Goal: Information Seeking & Learning: Find specific fact

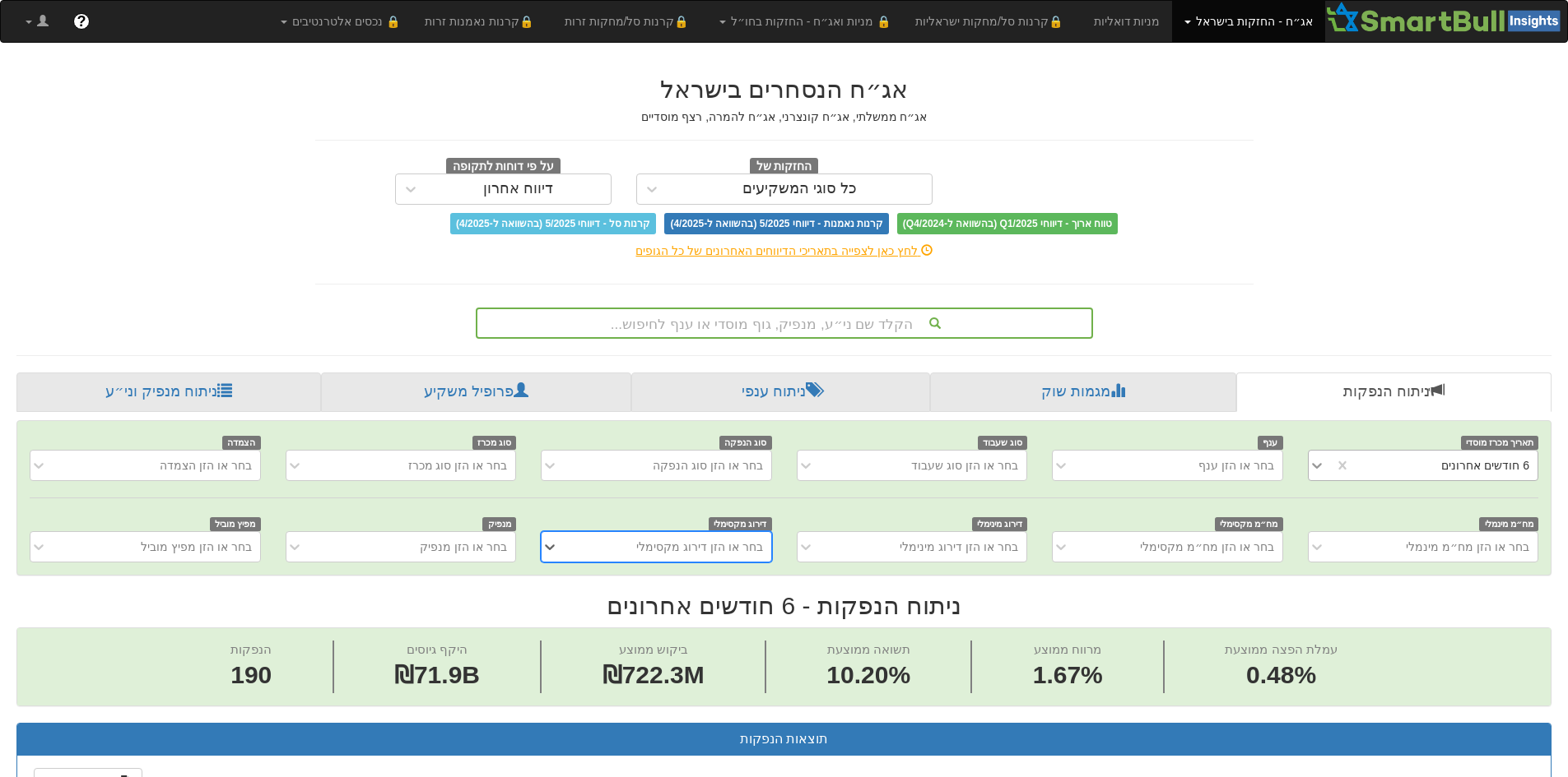
scroll to position [0, 3000]
click at [1315, 467] on icon at bounding box center [1316, 466] width 10 height 6
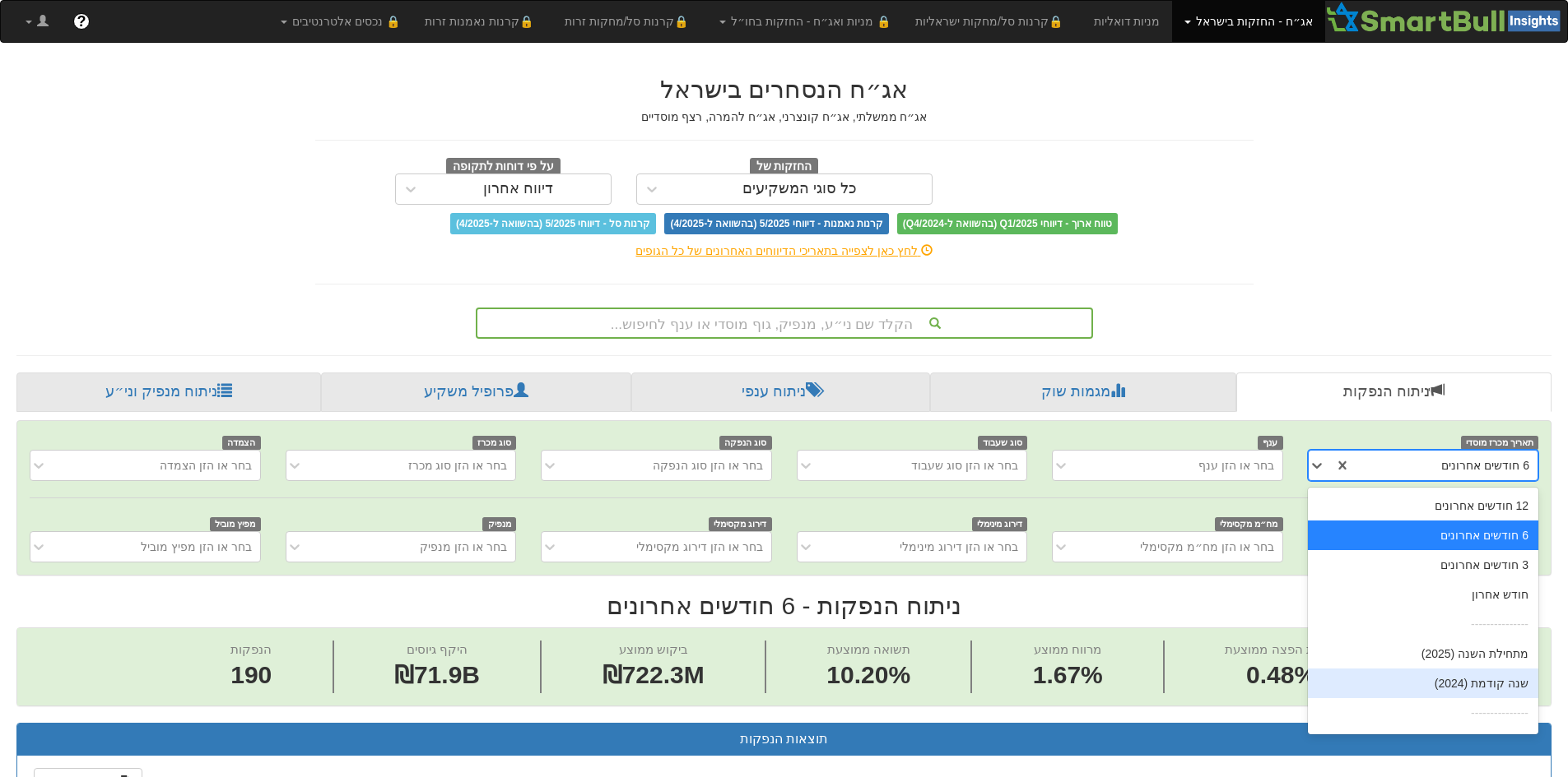
click at [1398, 683] on div "שנה קודמת (2024)" at bounding box center [1422, 683] width 230 height 30
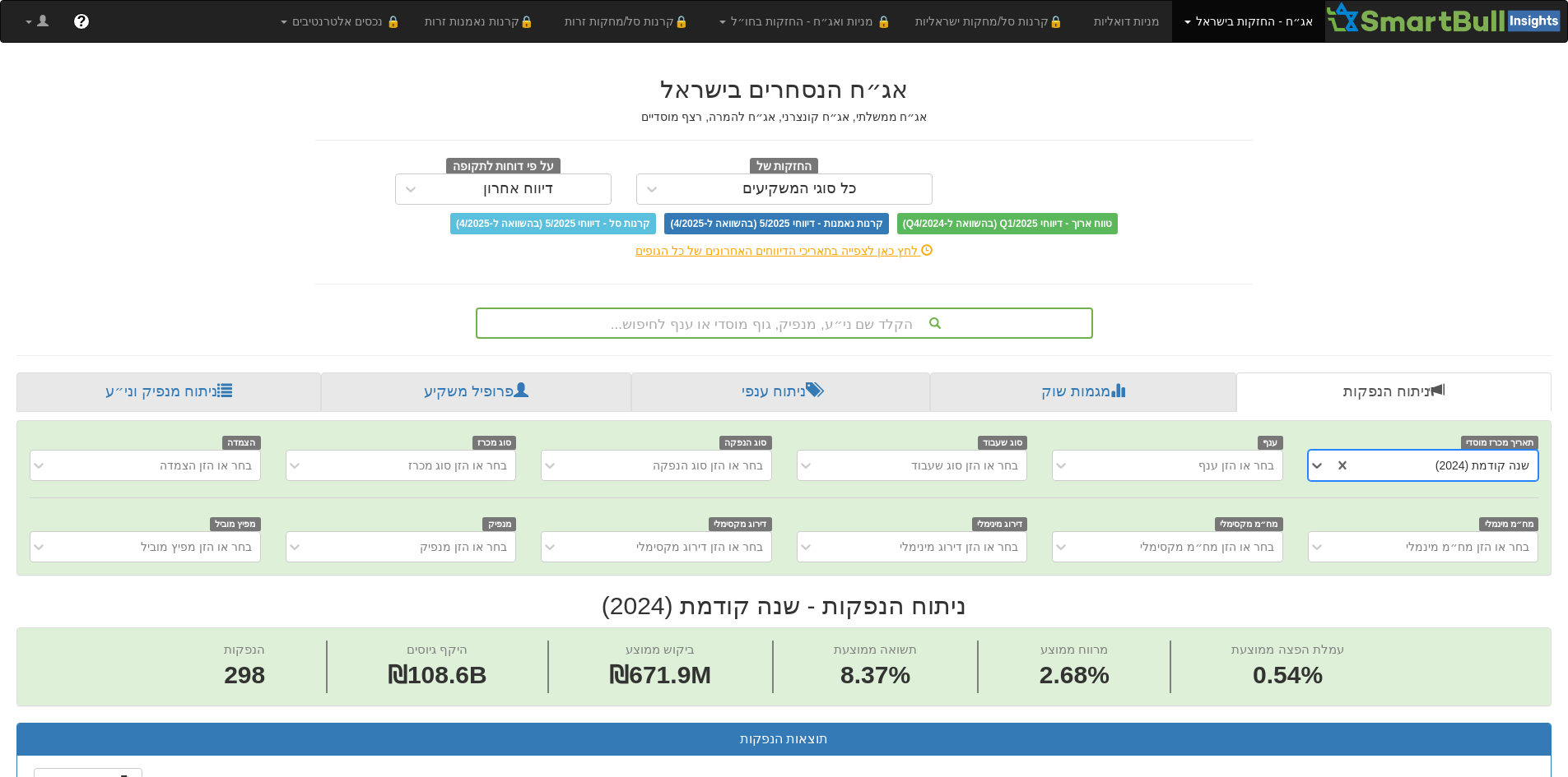
scroll to position [0, -200]
click at [444, 542] on div "בחר או הזן מנפיק" at bounding box center [401, 547] width 230 height 31
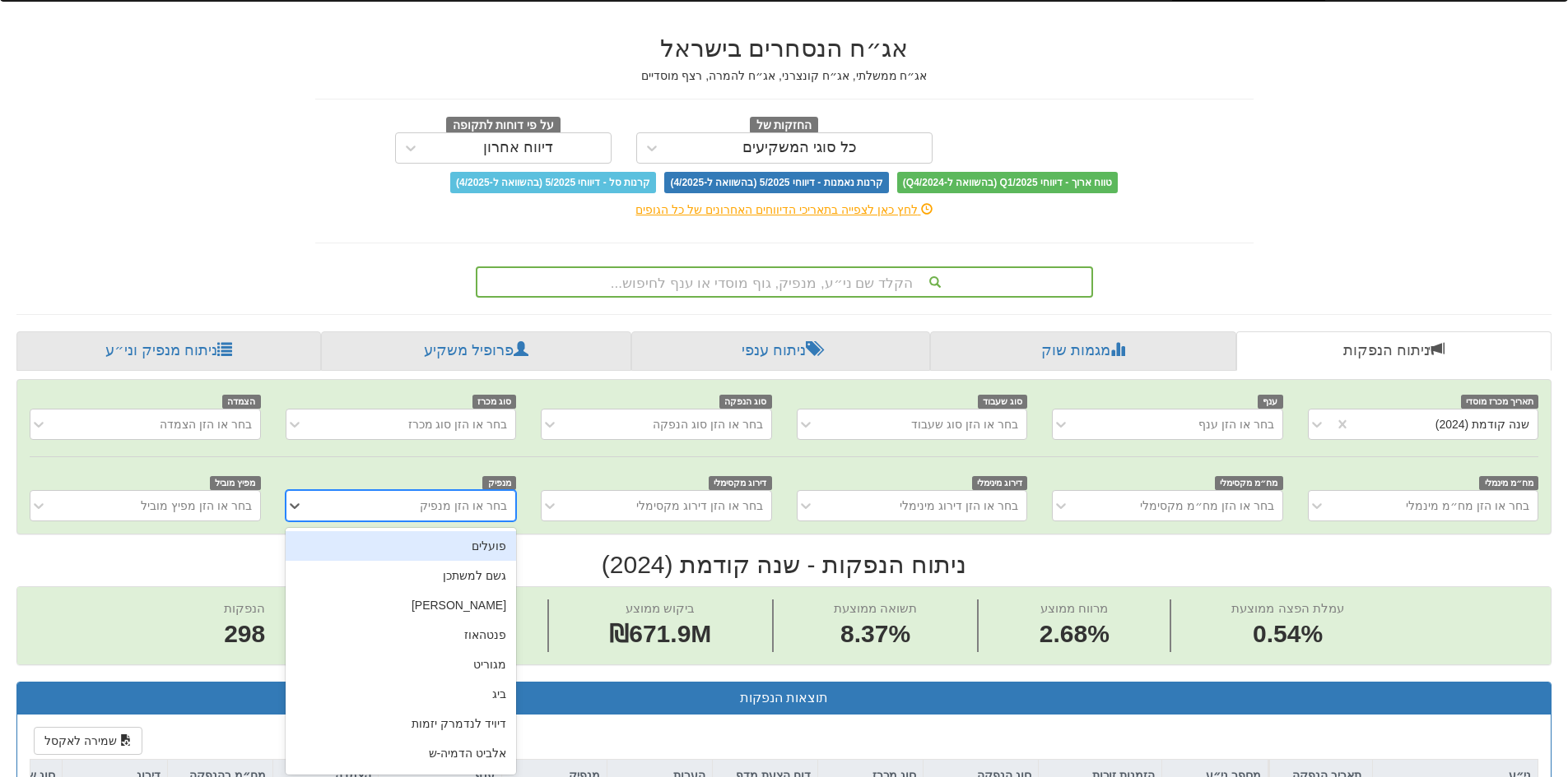
scroll to position [45, 0]
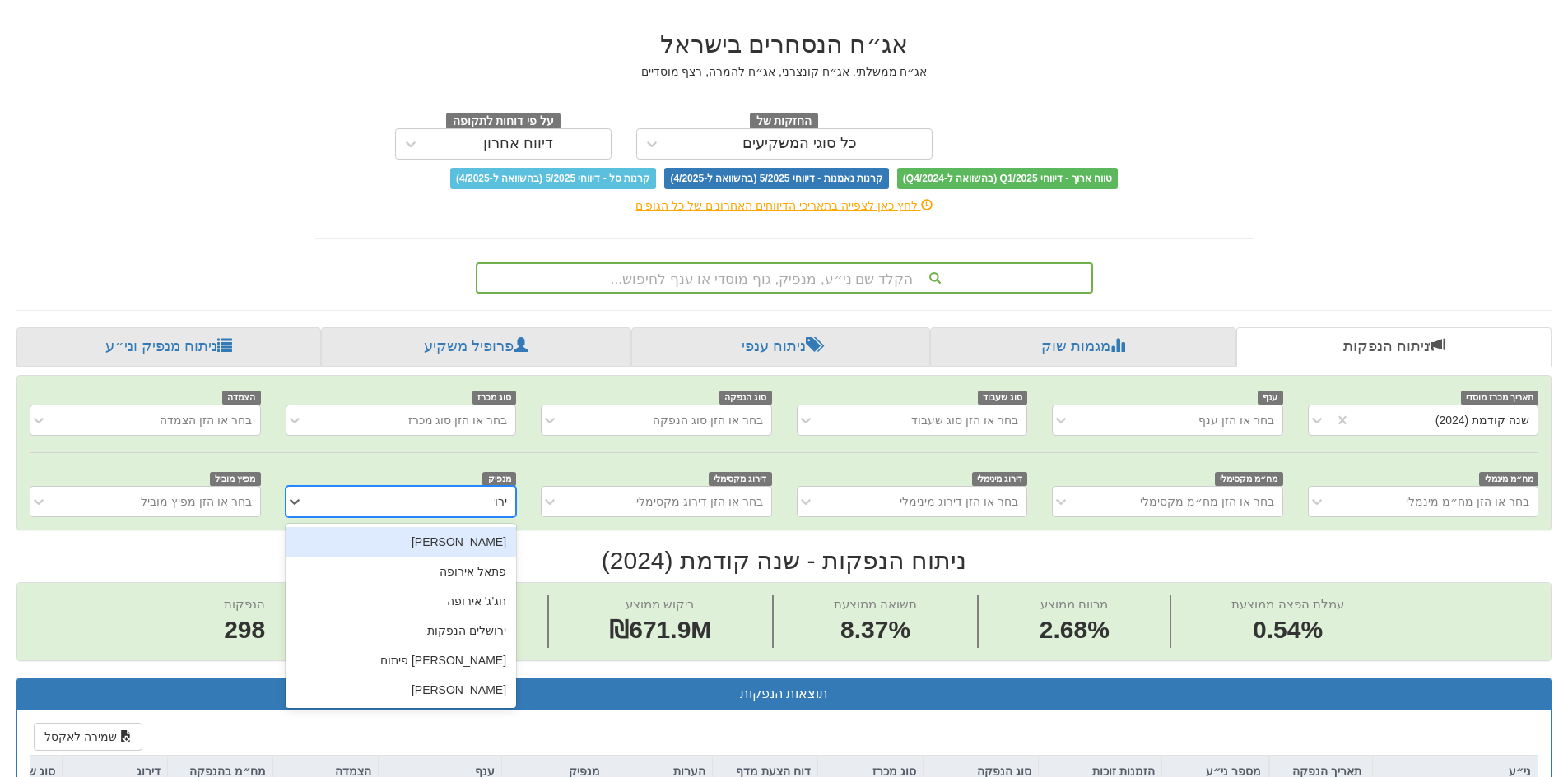
type input "ירושלי"
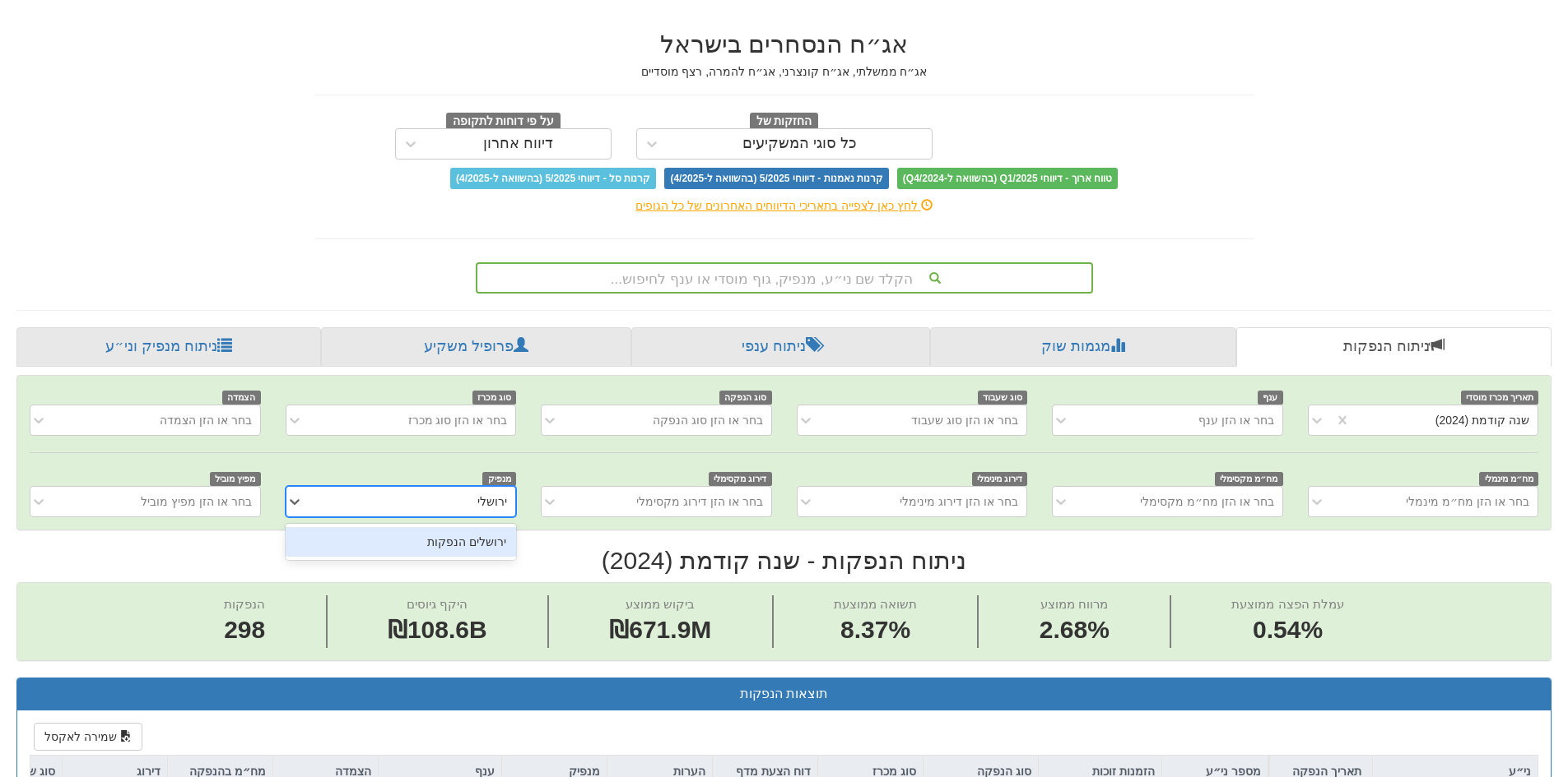
click at [449, 523] on div "תאריך מכרז מוסדי שנה קודמת (2024) ענף בחר או הזן ענף סוג שעבוד בחר או הזן סוג ש…" at bounding box center [784, 453] width 1533 height 154
click at [437, 552] on div "ירושלים הנפקות" at bounding box center [401, 542] width 230 height 30
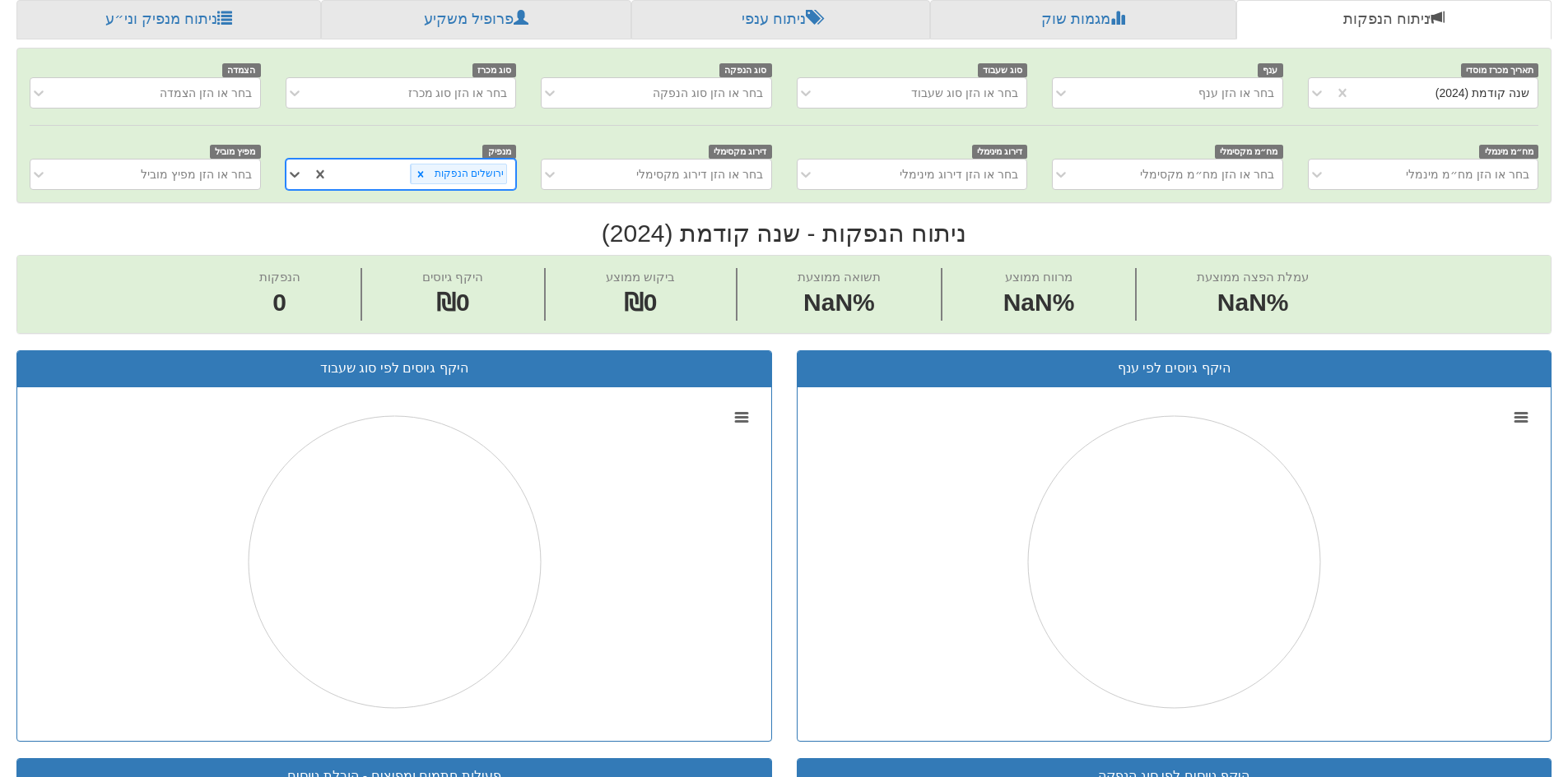
scroll to position [374, 0]
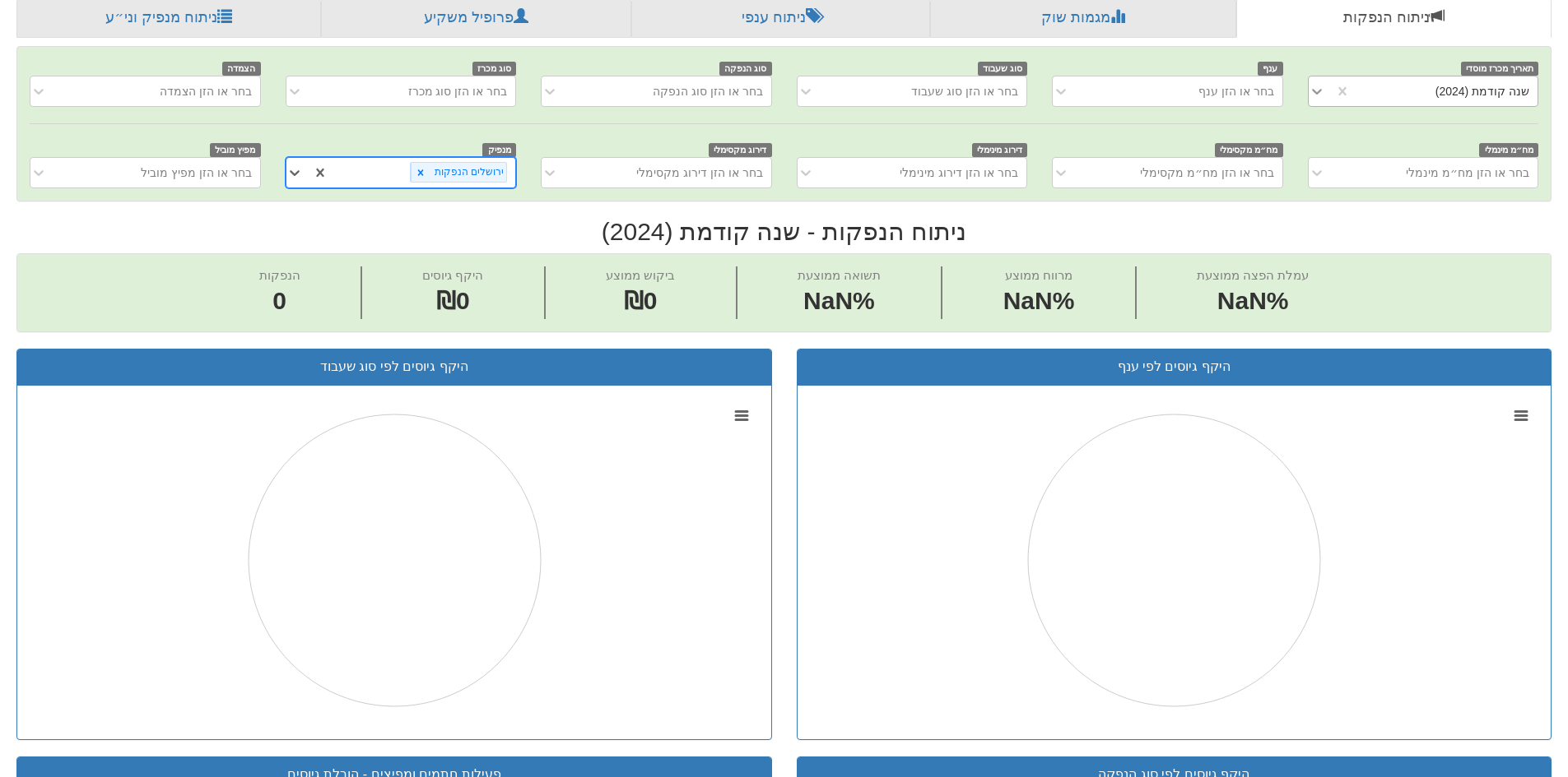
click at [1314, 94] on icon at bounding box center [1316, 91] width 17 height 17
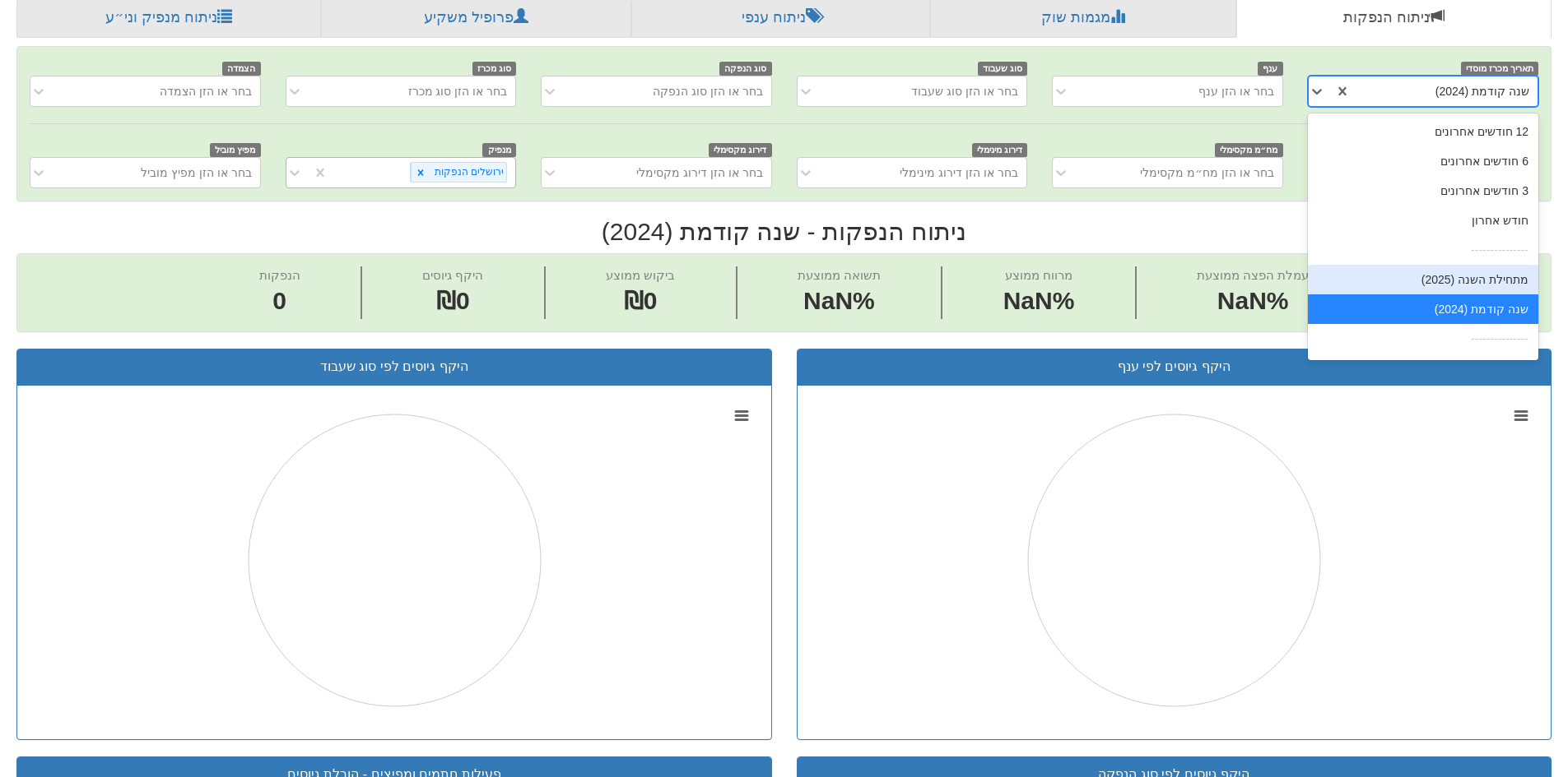
click at [1402, 287] on div "מתחילת השנה (2025)" at bounding box center [1422, 280] width 230 height 30
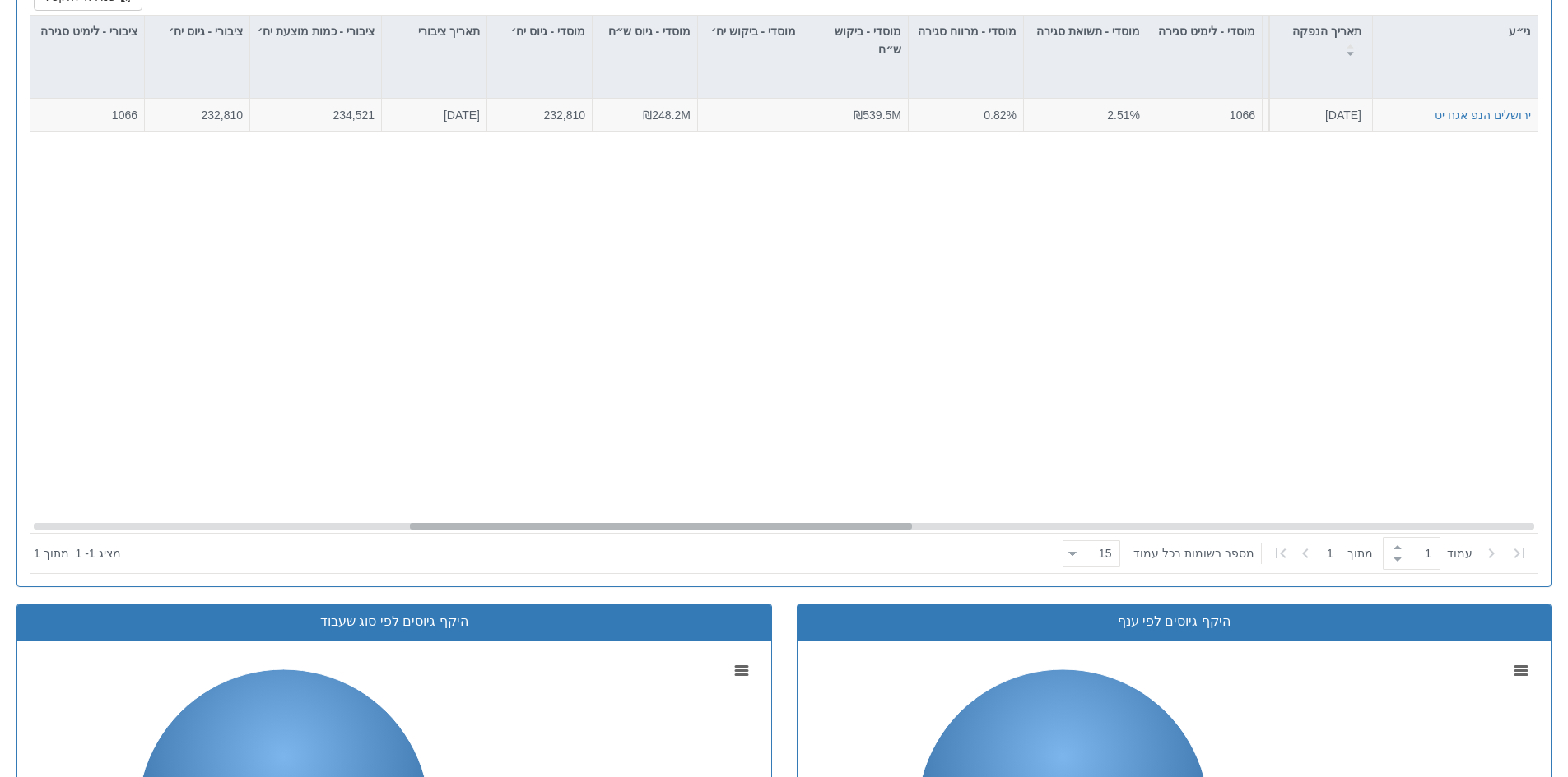
scroll to position [0, 1125]
drag, startPoint x: 1113, startPoint y: 526, endPoint x: 490, endPoint y: 510, distance: 623.2
click at [490, 510] on div "ירושלים הנפ אגח יט [DATE] 1201433 הזמנות זוכות > אגח - הרחבה הצעה אחידה - מחיר …" at bounding box center [784, 316] width 1507 height 434
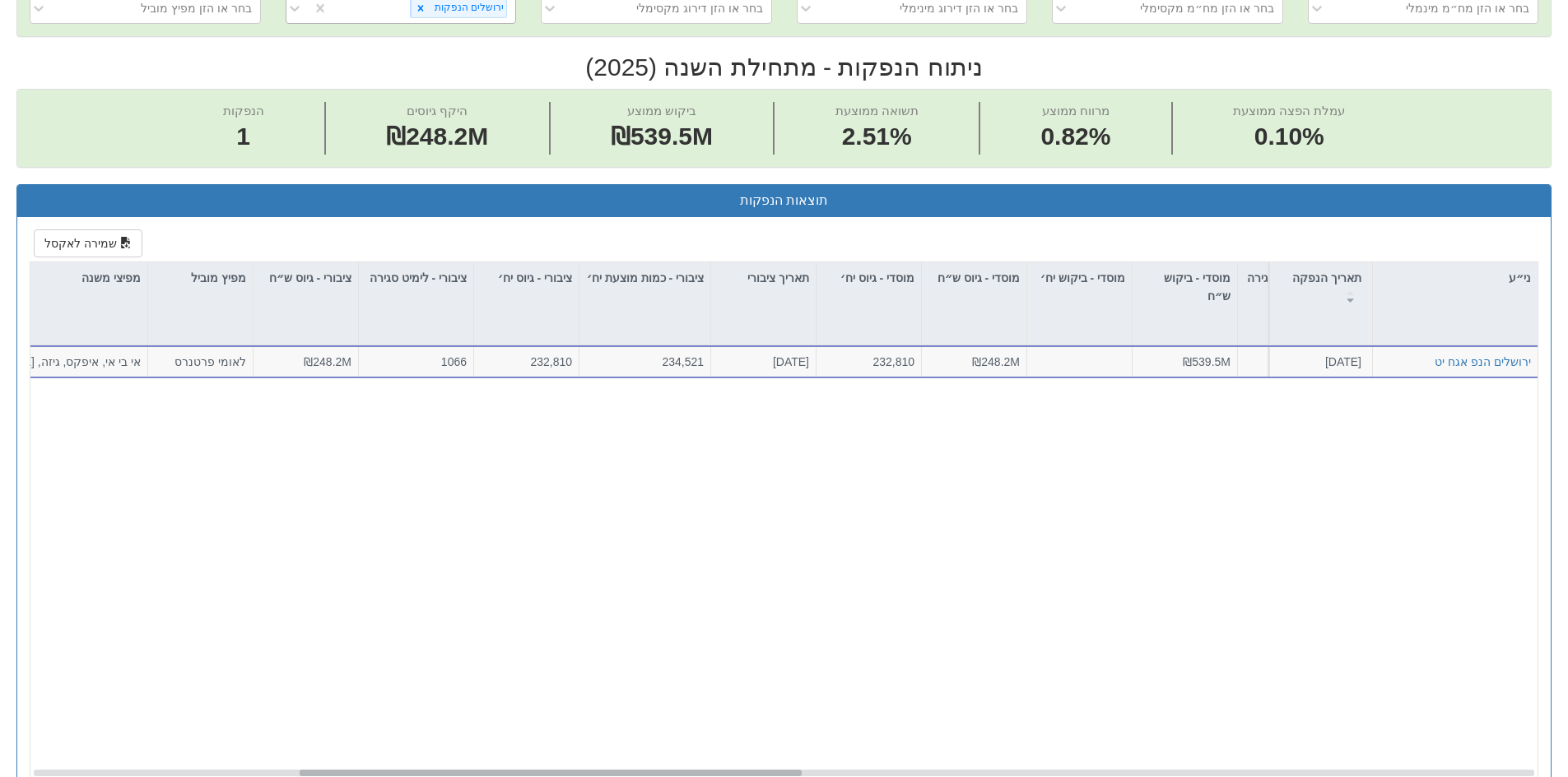
scroll to position [0, 793]
drag, startPoint x: 549, startPoint y: 771, endPoint x: 439, endPoint y: 772, distance: 110.0
click at [439, 772] on div at bounding box center [548, 774] width 502 height 7
